Goal: Transaction & Acquisition: Download file/media

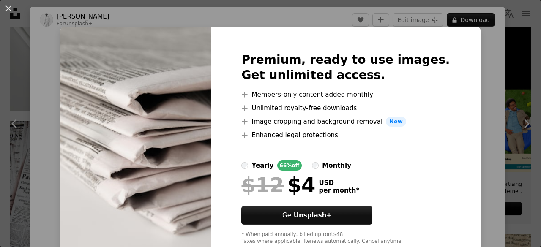
click at [160, 128] on img at bounding box center [135, 148] width 150 height 243
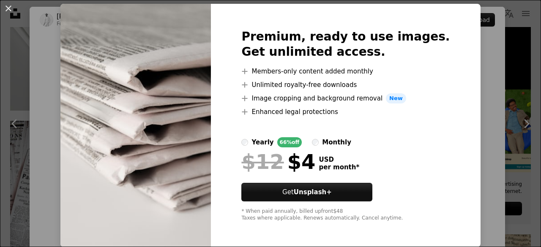
click at [204, 126] on img at bounding box center [135, 125] width 150 height 243
click at [163, 109] on img at bounding box center [135, 125] width 150 height 243
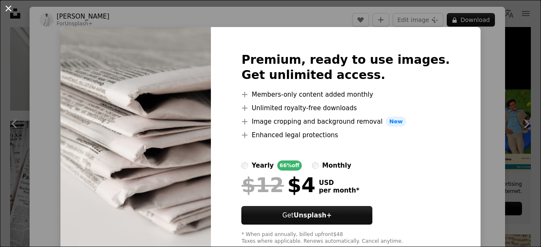
click at [9, 7] on button "An X shape" at bounding box center [8, 8] width 10 height 10
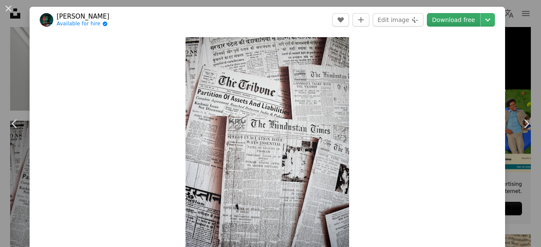
click at [441, 18] on link "Download free" at bounding box center [453, 20] width 53 height 14
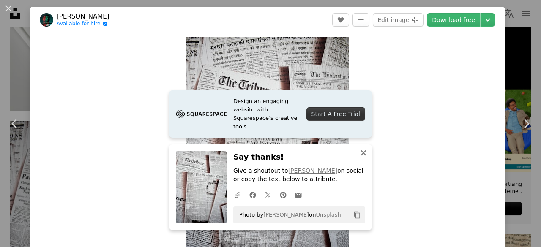
click at [360, 152] on icon "An X shape" at bounding box center [363, 153] width 10 height 10
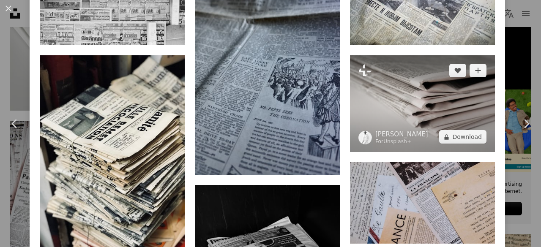
scroll to position [620, 0]
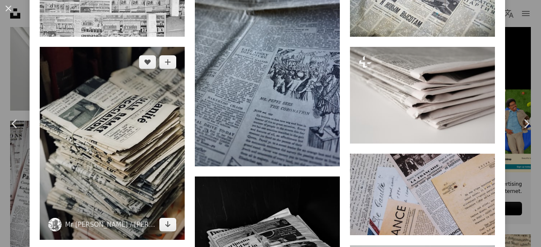
click at [114, 145] on img at bounding box center [112, 143] width 145 height 193
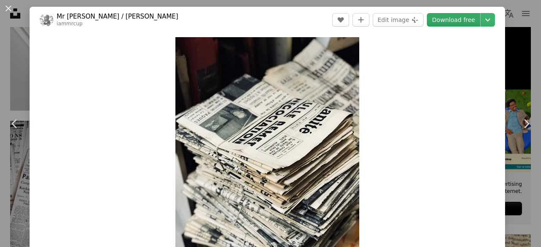
click at [442, 16] on link "Download free" at bounding box center [453, 20] width 53 height 14
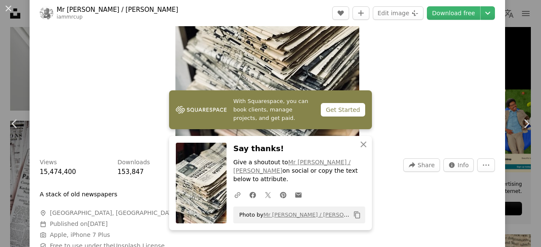
scroll to position [135, 0]
click at [363, 150] on icon "An X shape" at bounding box center [363, 144] width 10 height 10
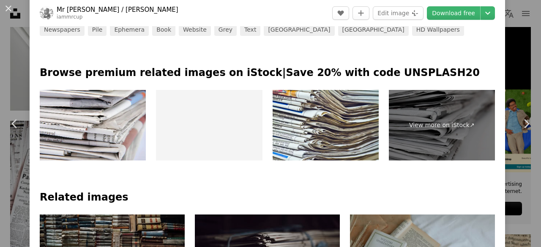
scroll to position [388, 0]
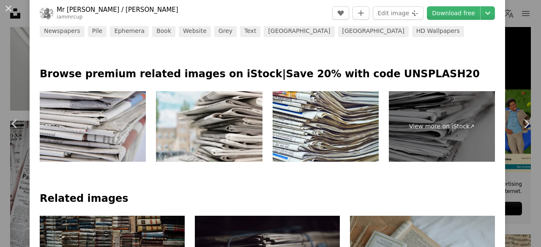
click at [97, 123] on img at bounding box center [93, 126] width 106 height 71
